Goal: Information Seeking & Learning: Learn about a topic

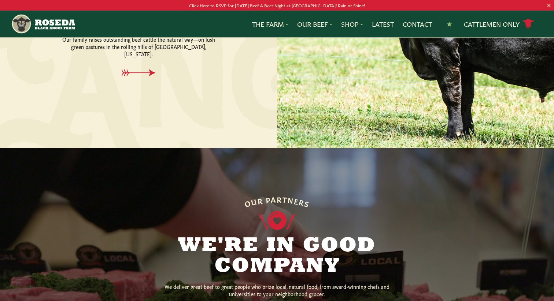
scroll to position [409, 0]
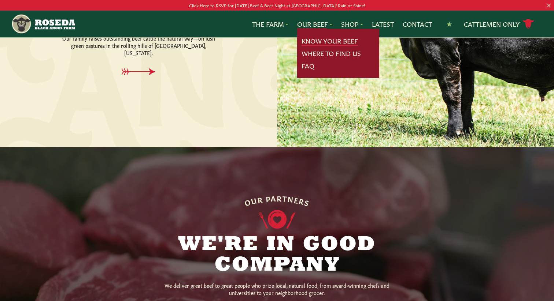
click at [323, 44] on link "Know Your Beef" at bounding box center [329, 41] width 56 height 10
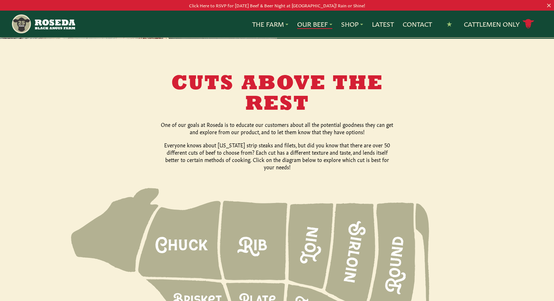
scroll to position [891, 0]
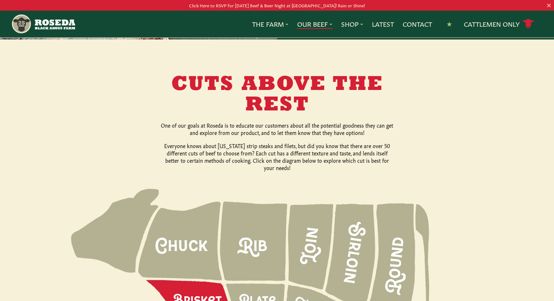
click at [203, 280] on icon at bounding box center [189, 301] width 86 height 42
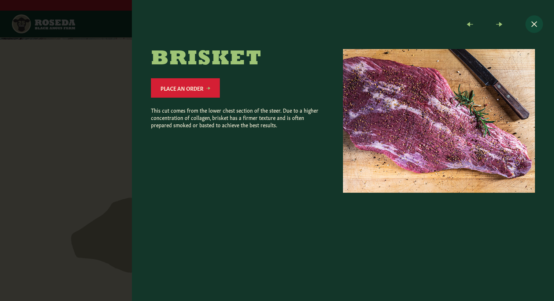
click at [536, 25] on button "Close modal" at bounding box center [534, 24] width 18 height 18
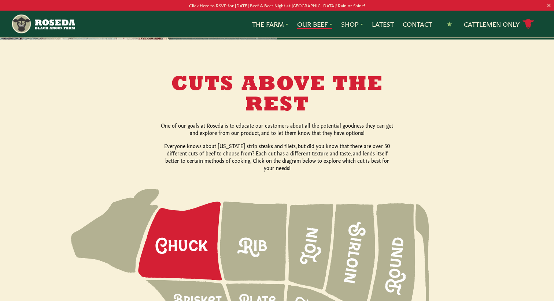
click at [183, 202] on icon at bounding box center [179, 241] width 83 height 79
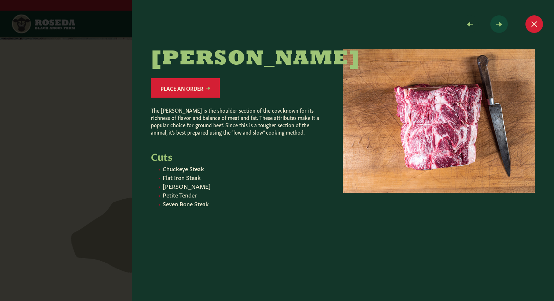
click at [502, 24] on span at bounding box center [499, 24] width 18 height 18
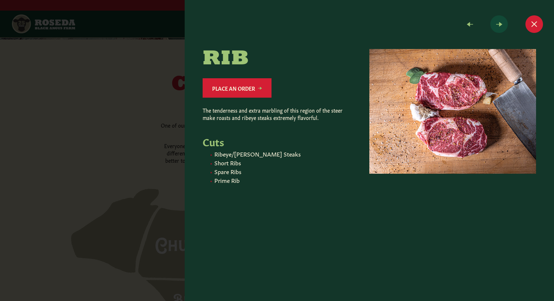
click at [503, 25] on span at bounding box center [499, 24] width 18 height 18
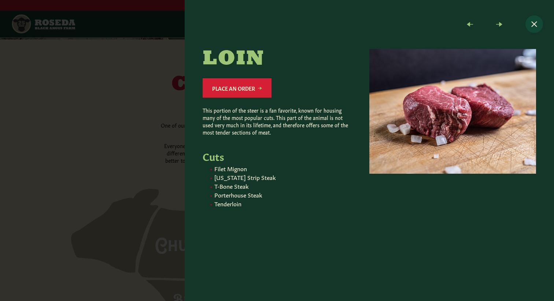
click at [539, 22] on button "Close modal" at bounding box center [534, 24] width 18 height 18
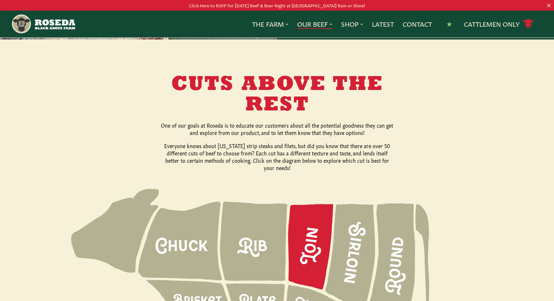
click at [308, 204] on icon at bounding box center [310, 247] width 45 height 86
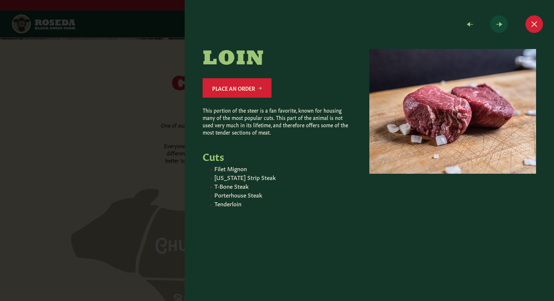
click at [507, 22] on span at bounding box center [499, 24] width 18 height 18
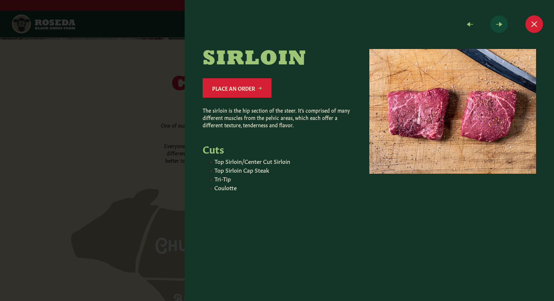
click at [507, 22] on span at bounding box center [499, 24] width 18 height 18
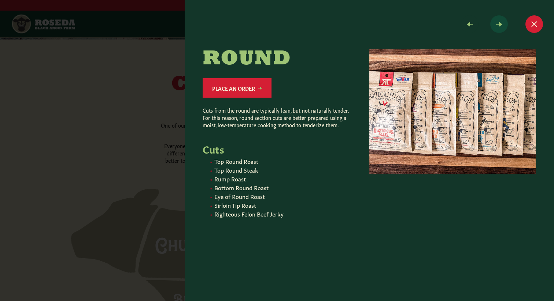
click at [507, 22] on span at bounding box center [499, 24] width 18 height 18
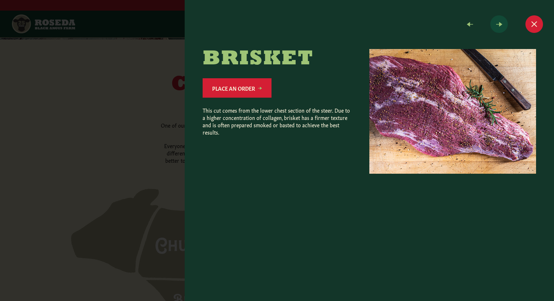
click at [507, 22] on span at bounding box center [499, 24] width 18 height 18
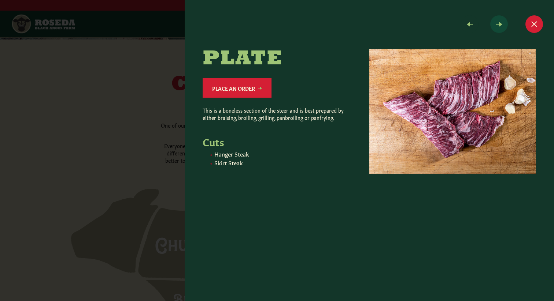
click at [507, 22] on span at bounding box center [499, 24] width 18 height 18
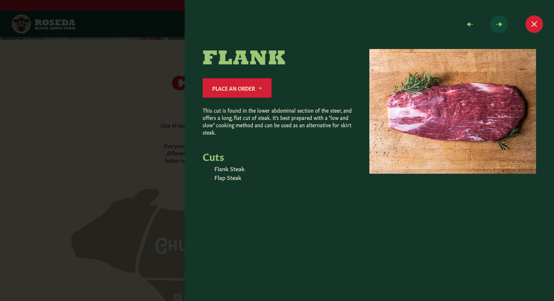
click at [507, 22] on span at bounding box center [499, 24] width 18 height 18
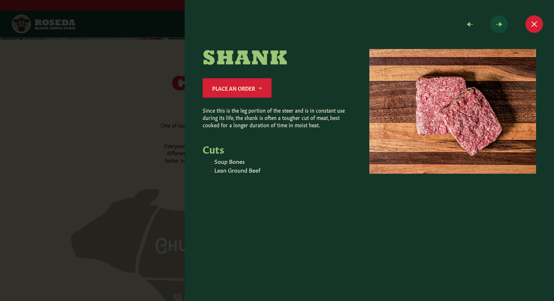
click at [500, 22] on span at bounding box center [499, 24] width 18 height 18
click at [504, 28] on span at bounding box center [499, 24] width 18 height 18
click at [535, 26] on button "Close modal" at bounding box center [534, 24] width 18 height 18
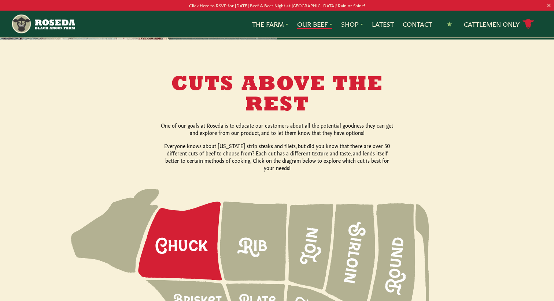
click at [210, 202] on icon at bounding box center [179, 241] width 83 height 79
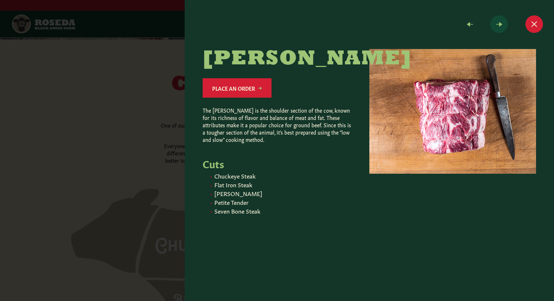
click at [504, 25] on span at bounding box center [499, 24] width 18 height 18
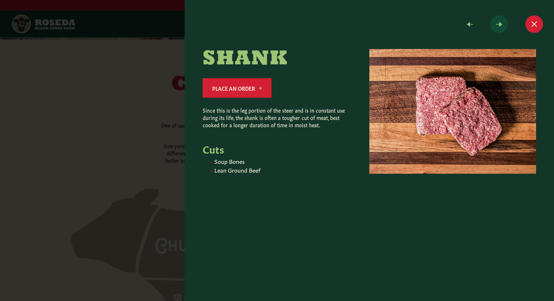
click at [504, 25] on span at bounding box center [499, 24] width 18 height 18
click at [473, 22] on span at bounding box center [470, 24] width 18 height 18
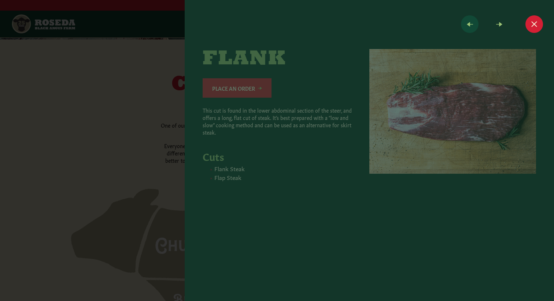
click at [473, 22] on span at bounding box center [470, 24] width 18 height 18
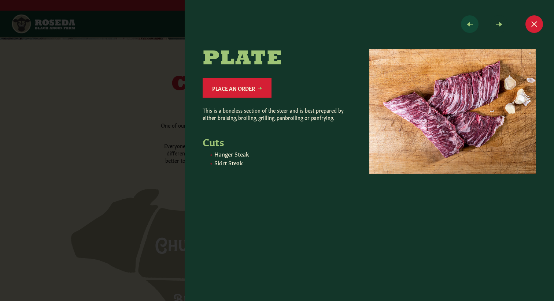
click at [473, 22] on span at bounding box center [470, 24] width 18 height 18
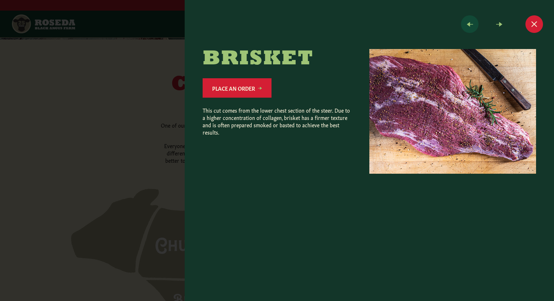
click at [473, 22] on span at bounding box center [470, 24] width 18 height 18
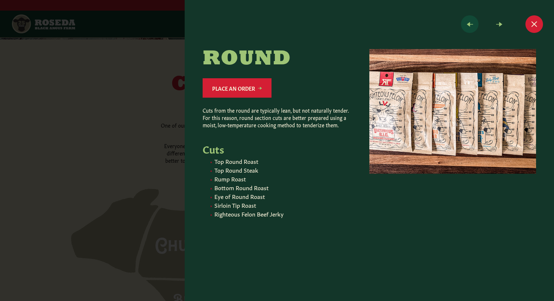
click at [473, 22] on span at bounding box center [470, 24] width 18 height 18
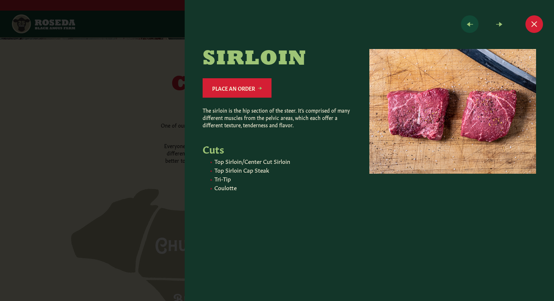
click at [473, 22] on span at bounding box center [470, 24] width 18 height 18
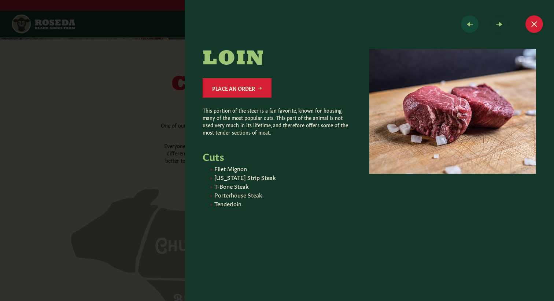
click at [473, 22] on span at bounding box center [470, 24] width 18 height 18
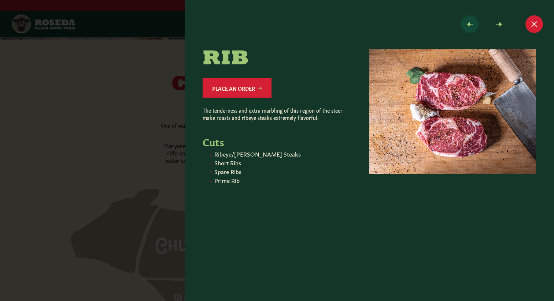
click at [473, 22] on span at bounding box center [470, 24] width 18 height 18
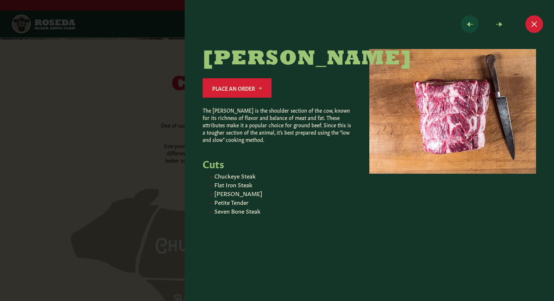
click at [473, 22] on span at bounding box center [470, 24] width 18 height 18
click at [538, 25] on button "Close modal" at bounding box center [534, 24] width 18 height 18
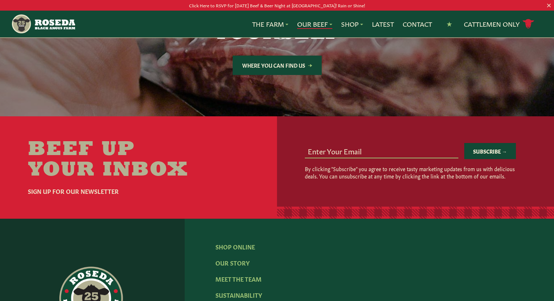
scroll to position [1404, 0]
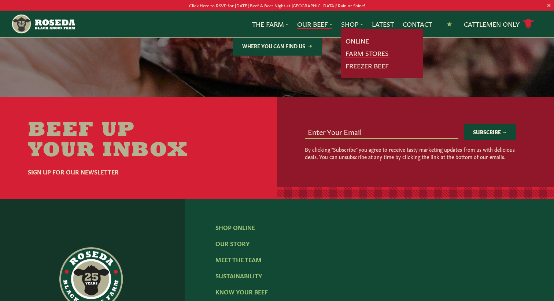
click at [374, 51] on link "Farm Stores" at bounding box center [366, 54] width 43 height 10
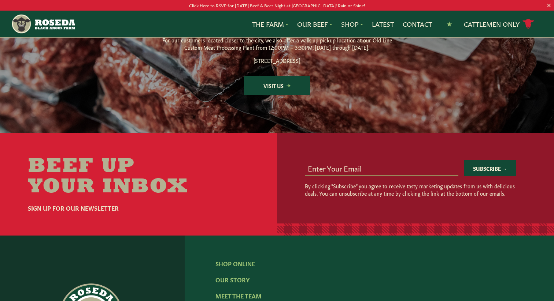
scroll to position [979, 0]
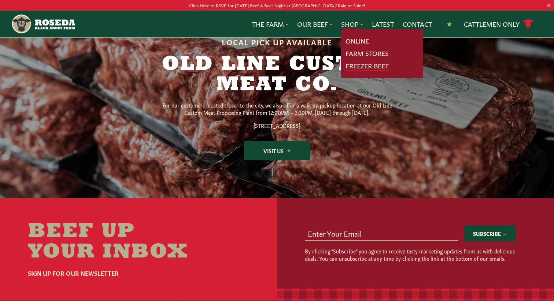
click at [365, 62] on link "Freezer Beef" at bounding box center [366, 66] width 43 height 10
